Goal: Check status: Check status

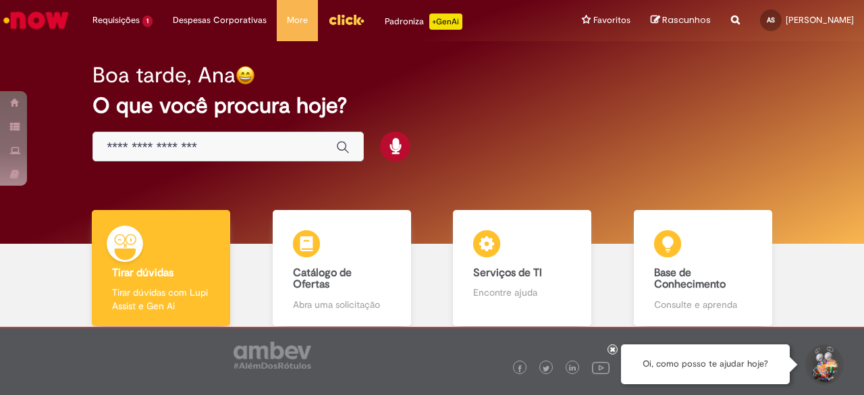
scroll to position [76, 0]
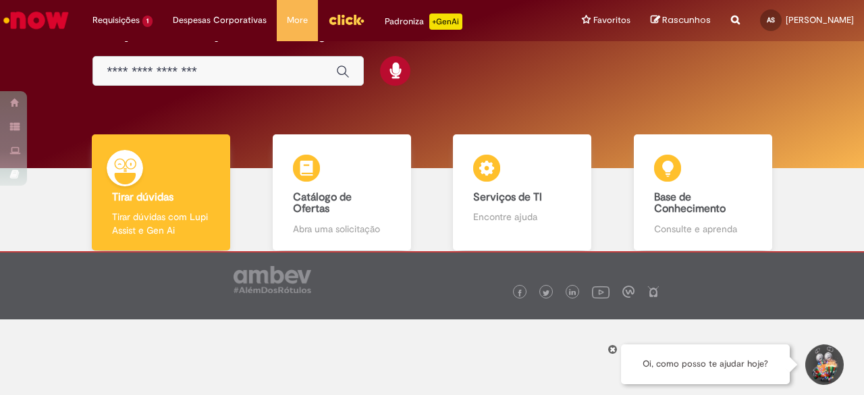
click at [353, 21] on img "Menu Cabeçalho" at bounding box center [346, 19] width 36 height 20
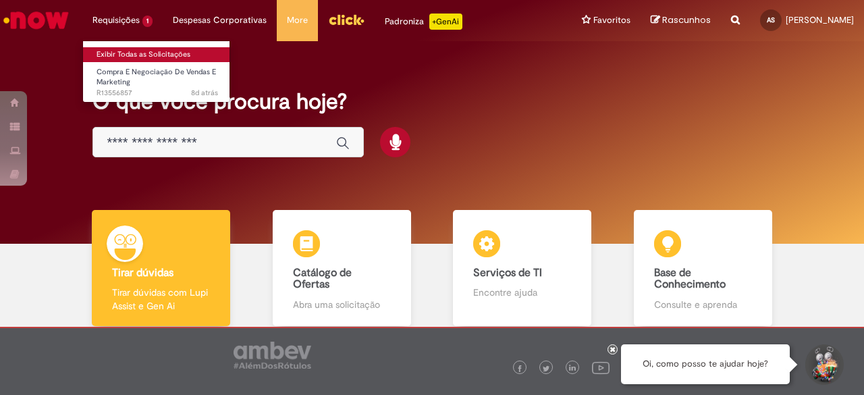
click at [133, 54] on link "Exibir Todas as Solicitações" at bounding box center [157, 54] width 148 height 15
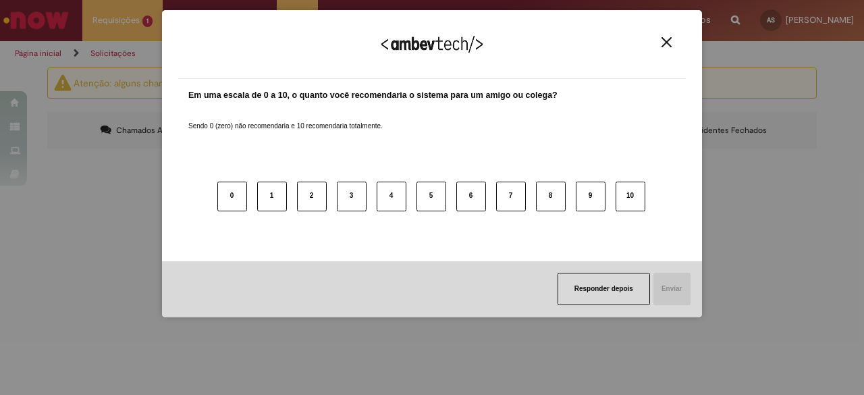
click at [664, 44] on img "Close" at bounding box center [666, 42] width 10 height 10
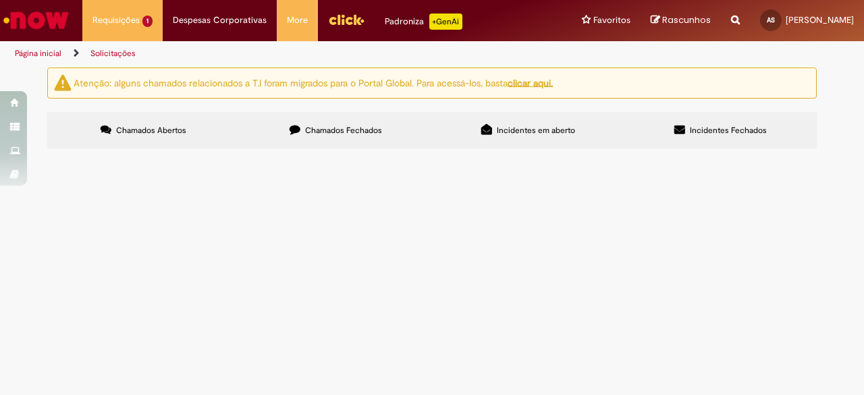
click at [0, 0] on span "Ola, Abri um chamado para negociação de Sleeves R13460606 há cerca e 20 dias at…" at bounding box center [0, 0] width 0 height 0
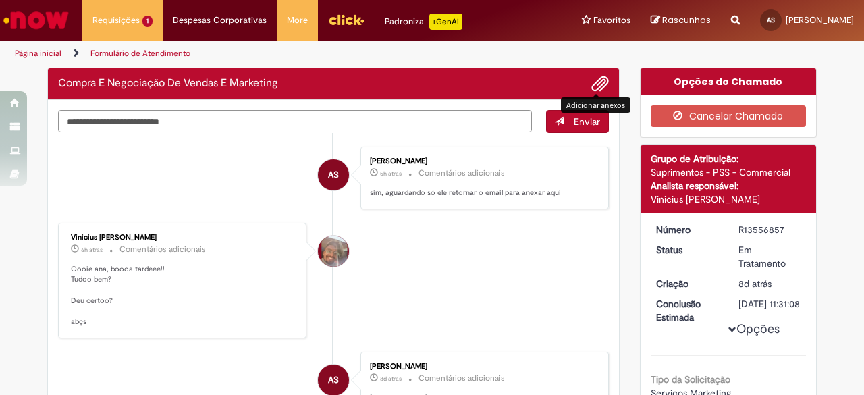
click at [598, 79] on span "Adicionar anexos" at bounding box center [600, 84] width 16 height 16
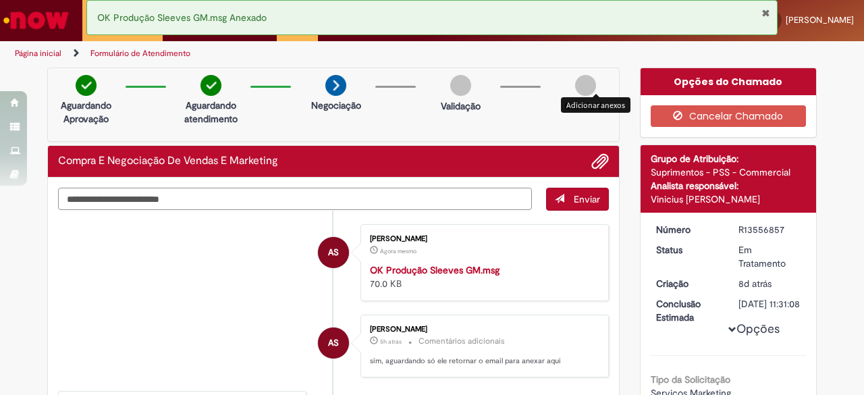
click at [206, 194] on textarea "Digite sua mensagem aqui..." at bounding box center [295, 199] width 474 height 22
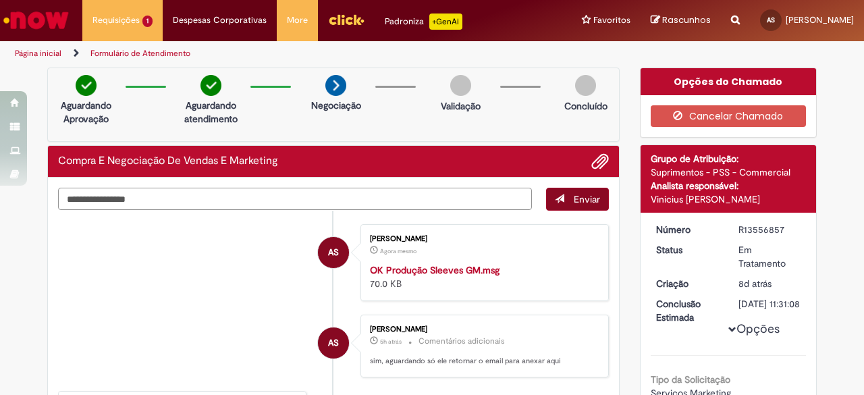
type textarea "**********"
click at [590, 195] on span "Enviar" at bounding box center [587, 199] width 26 height 12
